Goal: Task Accomplishment & Management: Manage account settings

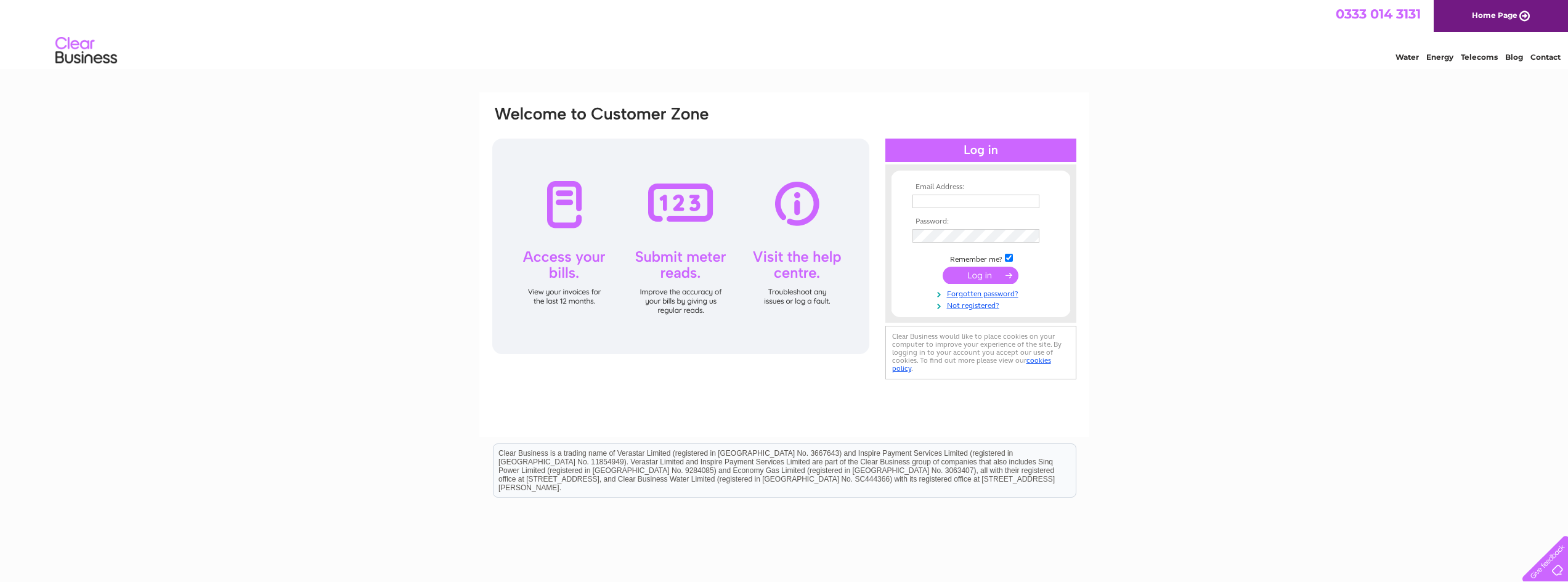
type input "[EMAIL_ADDRESS][DOMAIN_NAME]"
click at [987, 274] on input "submit" at bounding box center [981, 275] width 76 height 17
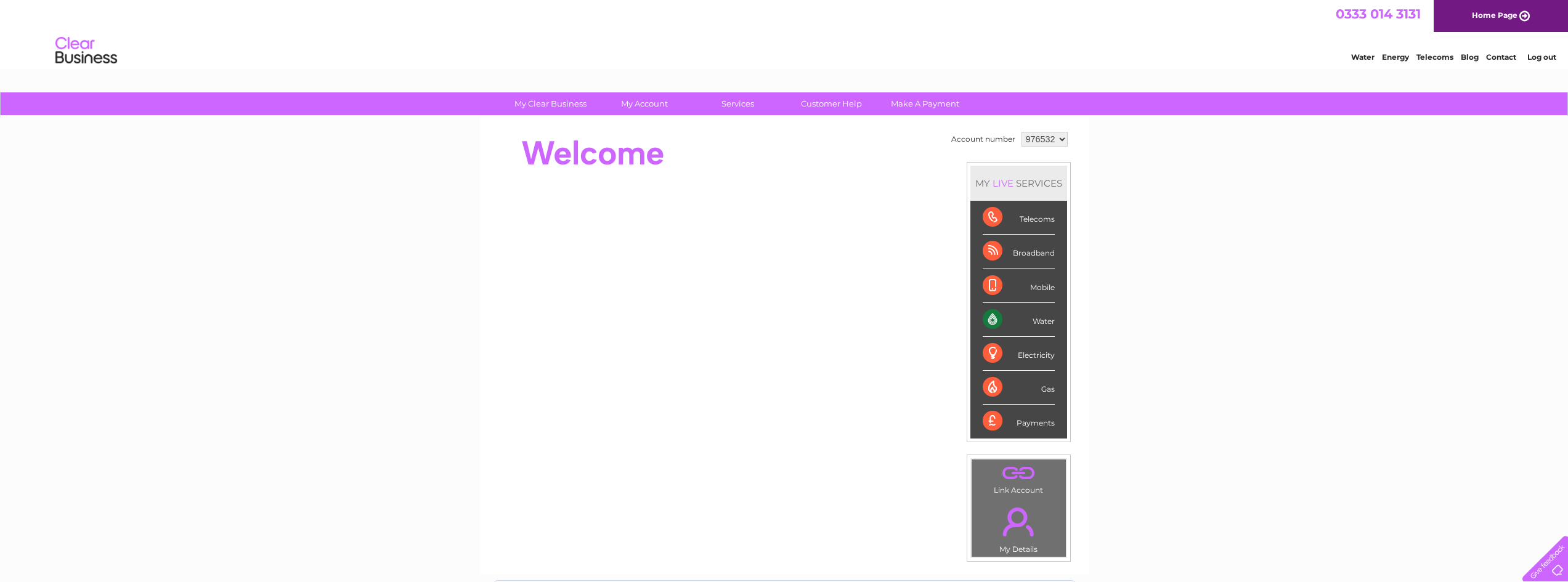
click at [1037, 325] on div "Water" at bounding box center [1018, 320] width 72 height 34
click at [987, 318] on div "Water" at bounding box center [1018, 320] width 72 height 34
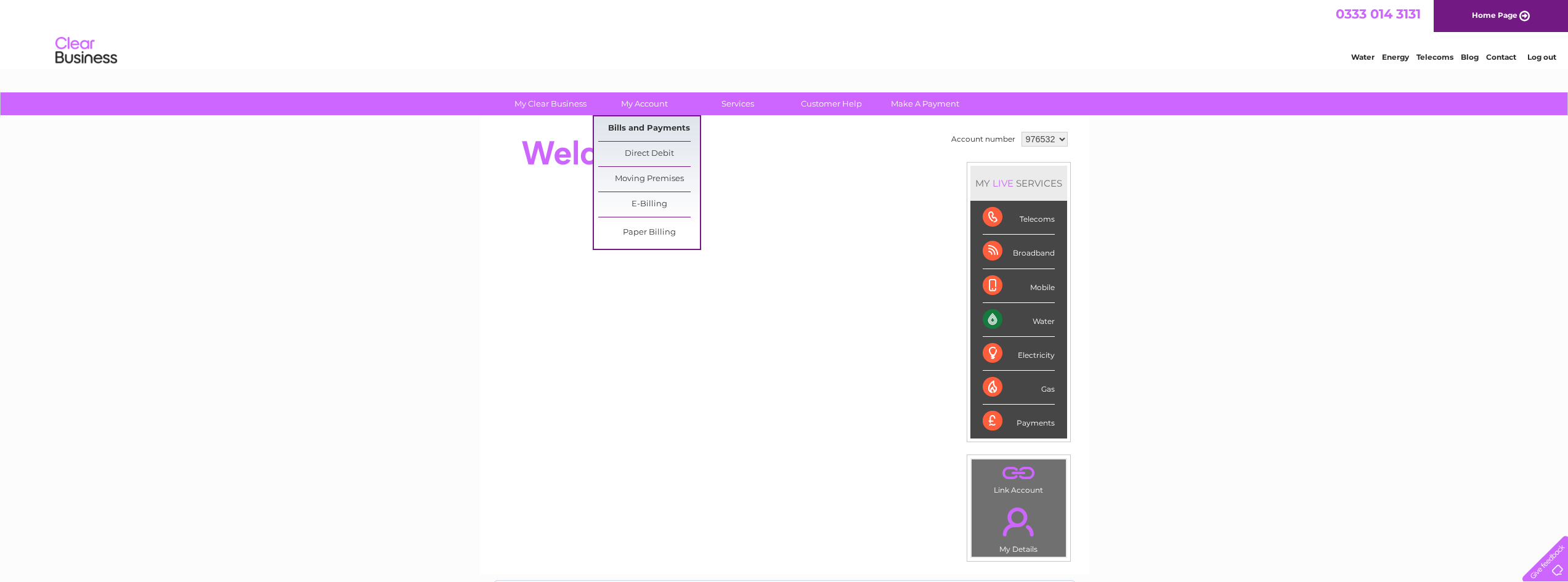
click at [642, 128] on link "Bills and Payments" at bounding box center [649, 129] width 102 height 24
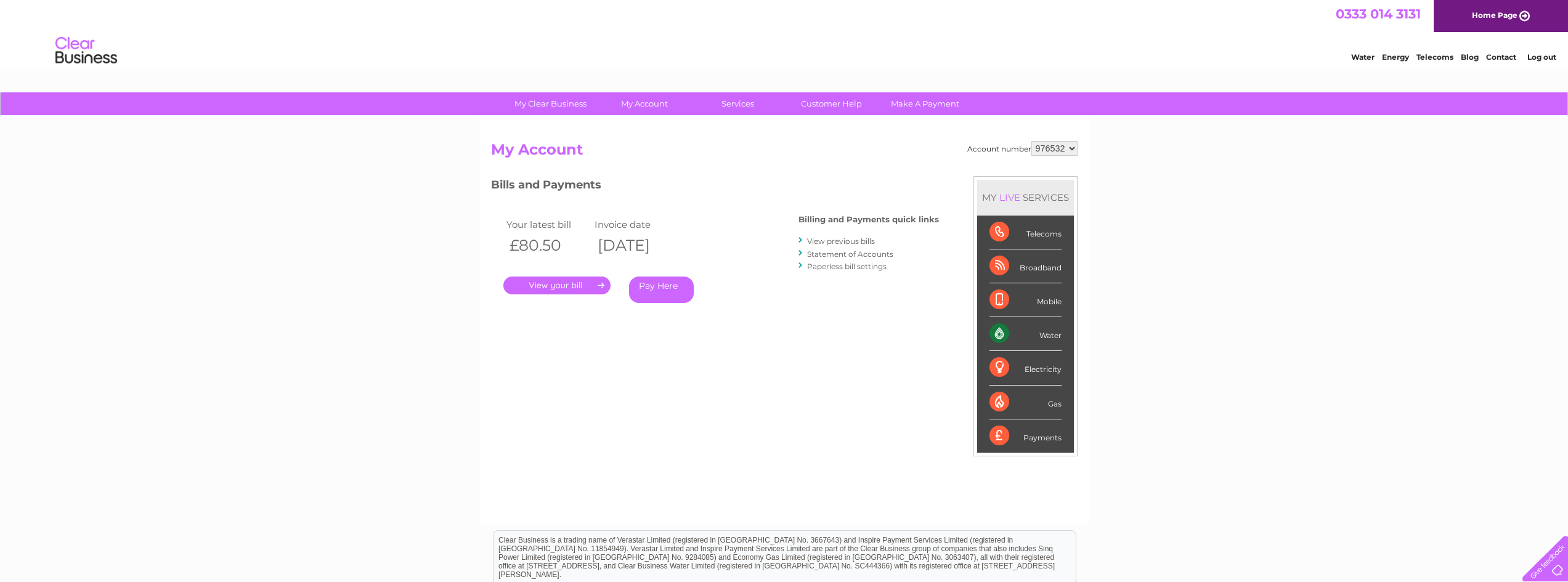
click at [558, 285] on link "." at bounding box center [557, 285] width 107 height 18
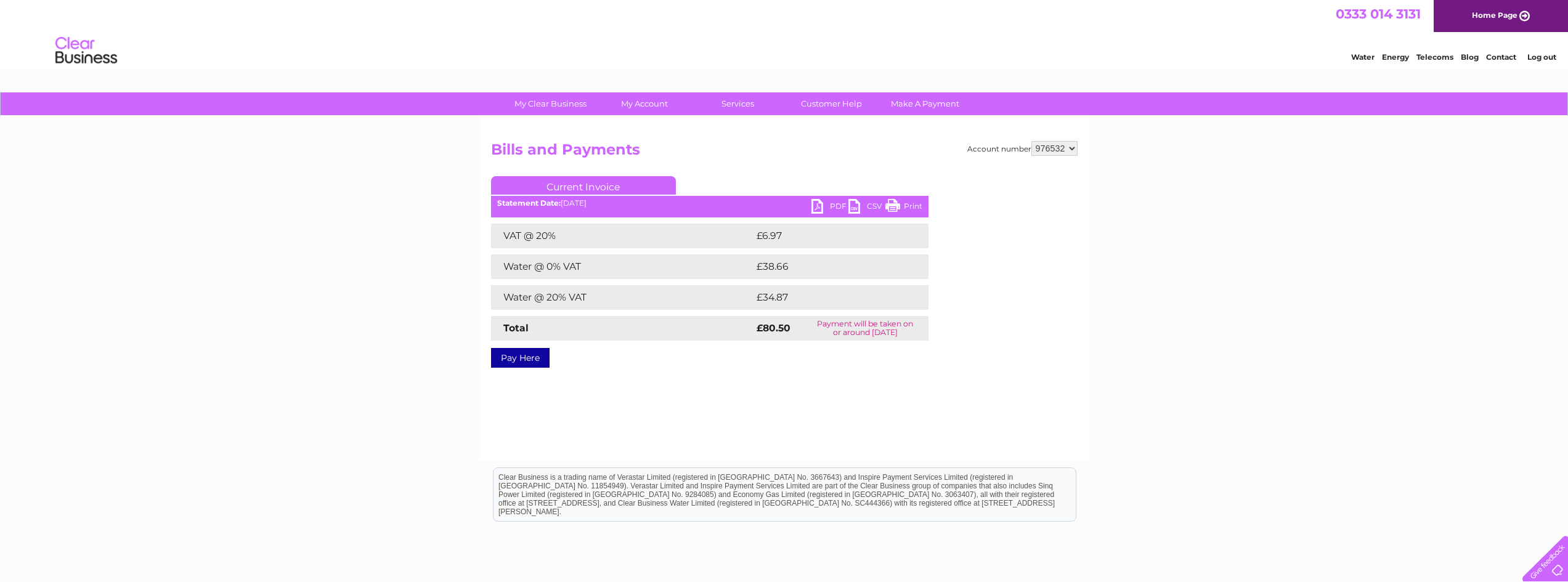
click at [833, 204] on link "PDF" at bounding box center [829, 208] width 37 height 18
